Goal: Task Accomplishment & Management: Manage account settings

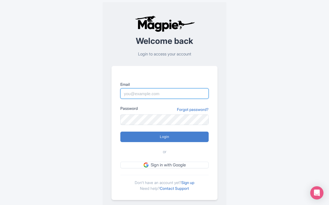
click at [151, 97] on input "Email" at bounding box center [164, 93] width 88 height 10
type input "[EMAIL_ADDRESS][DOMAIN_NAME]"
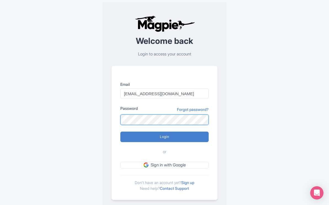
click at [120, 132] on input "Login" at bounding box center [164, 137] width 88 height 10
type input "Logging in..."
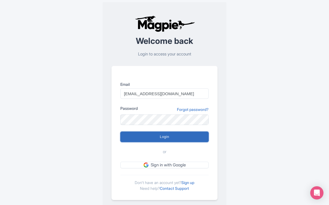
click at [142, 132] on input "Login" at bounding box center [164, 137] width 88 height 10
type input "Logging in..."
click at [168, 136] on input "Login" at bounding box center [164, 137] width 88 height 10
type input "Logging in..."
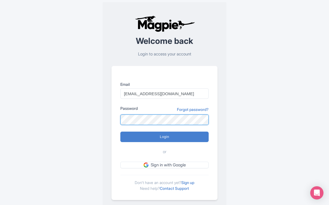
click at [120, 132] on input "Login" at bounding box center [164, 137] width 88 height 10
type input "Logging in..."
click at [194, 110] on link "Forgot password?" at bounding box center [193, 110] width 32 height 6
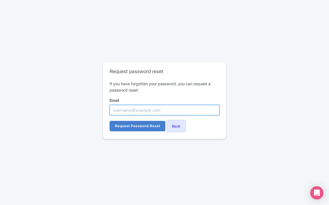
click at [154, 107] on input "Email" at bounding box center [165, 110] width 110 height 10
type input "[EMAIL_ADDRESS][DOMAIN_NAME]"
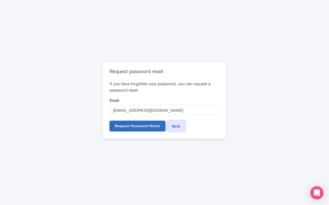
click at [151, 127] on input "Request Password Reset" at bounding box center [138, 126] width 56 height 10
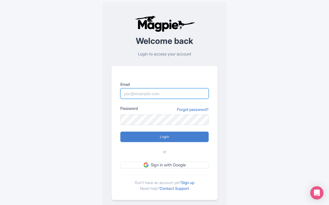
click at [137, 88] on input "Email" at bounding box center [164, 93] width 88 height 10
type input "[EMAIL_ADDRESS][DOMAIN_NAME]"
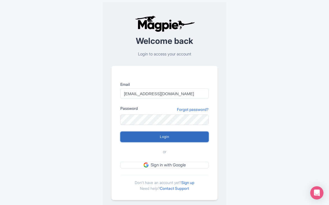
click at [164, 137] on input "Login" at bounding box center [164, 137] width 88 height 10
type input "Logging in..."
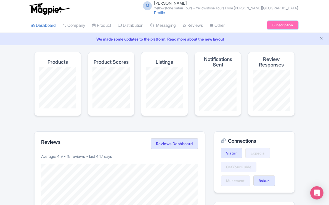
click at [280, 27] on link "Subscription" at bounding box center [282, 25] width 31 height 8
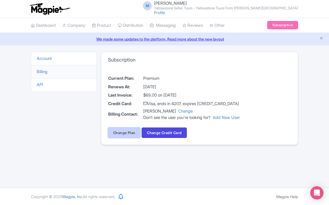
click at [126, 134] on link "Change Plan" at bounding box center [124, 133] width 33 height 10
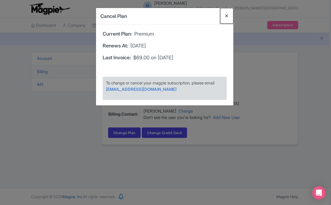
click at [226, 14] on button "Close" at bounding box center [226, 16] width 13 height 16
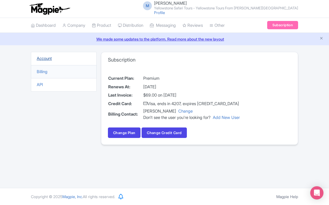
click at [49, 59] on link "Account" at bounding box center [44, 58] width 15 height 5
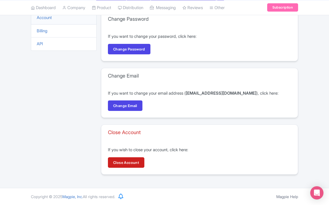
scroll to position [37, 0]
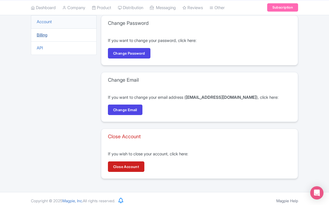
click at [42, 36] on link "Billing" at bounding box center [42, 34] width 11 height 5
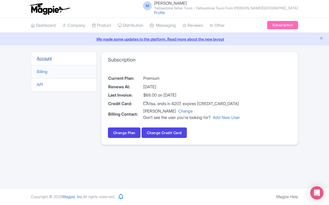
click at [45, 60] on link "Account" at bounding box center [44, 58] width 15 height 5
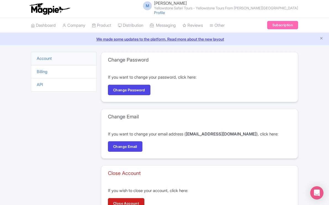
scroll to position [41, 0]
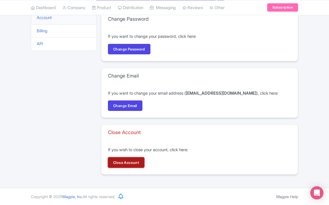
click at [137, 164] on link "Close Account" at bounding box center [126, 162] width 36 height 10
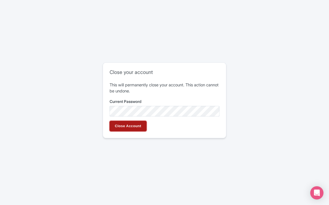
click at [135, 124] on input "Close Account" at bounding box center [128, 126] width 37 height 10
click at [135, 127] on input "Close Account" at bounding box center [128, 126] width 37 height 10
